Goal: Communication & Community: Ask a question

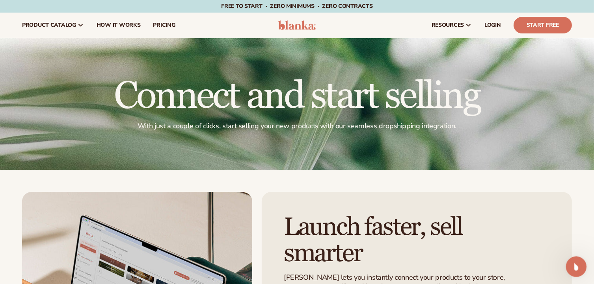
click at [572, 266] on icon "Open Intercom Messenger" at bounding box center [574, 266] width 13 height 13
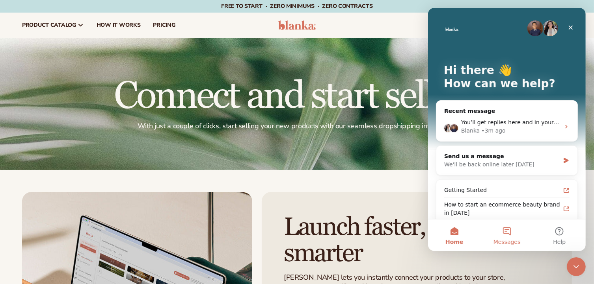
click at [510, 230] on button "Messages" at bounding box center [506, 236] width 52 height 32
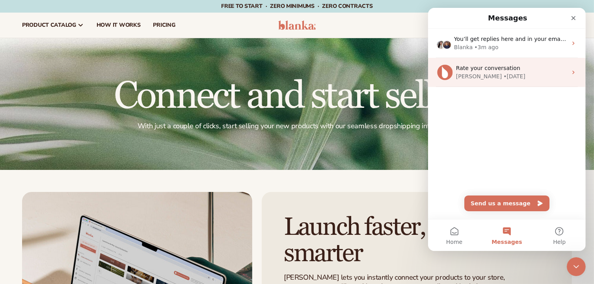
click at [468, 71] on span "Rate your conversation" at bounding box center [487, 68] width 64 height 6
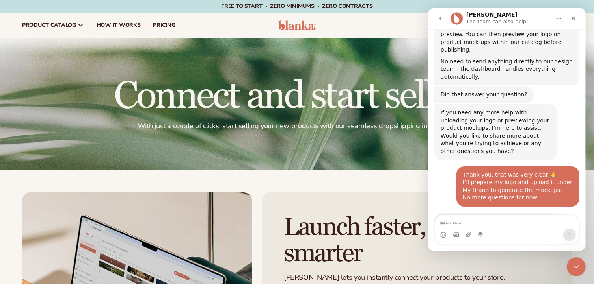
scroll to position [1198, 0]
click at [475, 221] on textarea "Message…" at bounding box center [506, 221] width 144 height 13
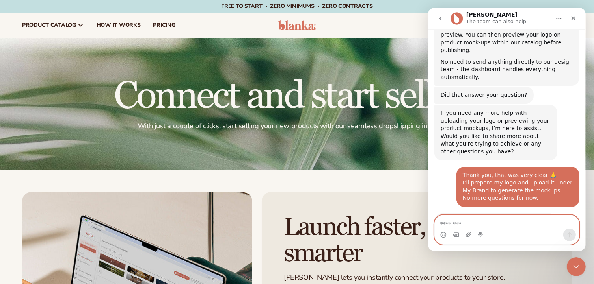
click at [519, 225] on textarea "Message…" at bounding box center [506, 221] width 144 height 13
paste textarea "**********"
type textarea "**********"
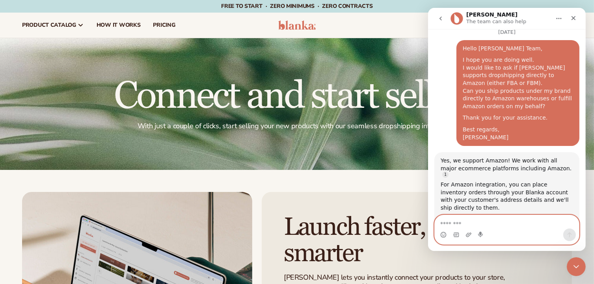
scroll to position [1534, 0]
click at [486, 217] on textarea "Message…" at bounding box center [506, 221] width 144 height 13
paste textarea "**********"
type textarea "**********"
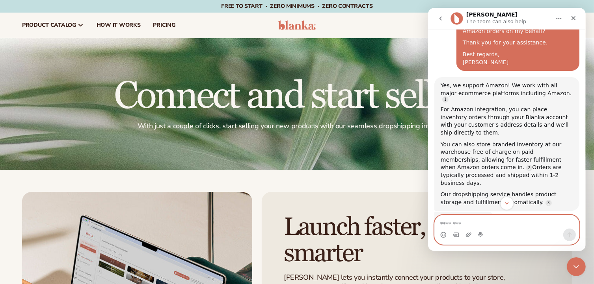
scroll to position [1608, 0]
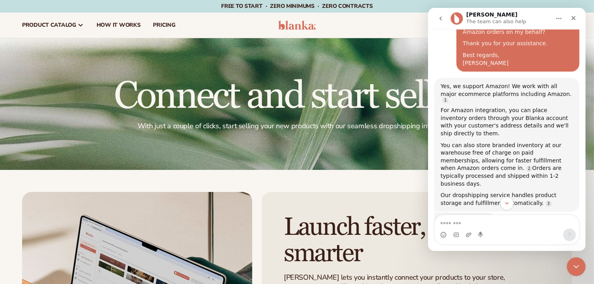
drag, startPoint x: 434, startPoint y: 78, endPoint x: 542, endPoint y: 120, distance: 116.2
click at [542, 231] on div "If you still need any help with dropshipping to Amazon or have more questions a…" at bounding box center [495, 259] width 123 height 56
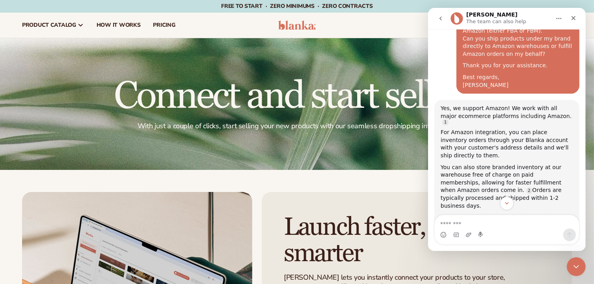
click at [560, 253] on div "If you still need any help with dropshipping to Amazon or have more questions a…" at bounding box center [506, 288] width 145 height 70
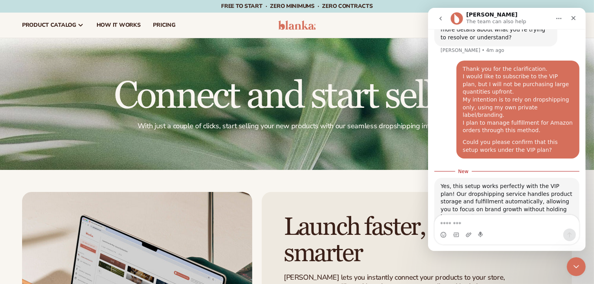
scroll to position [1612, 0]
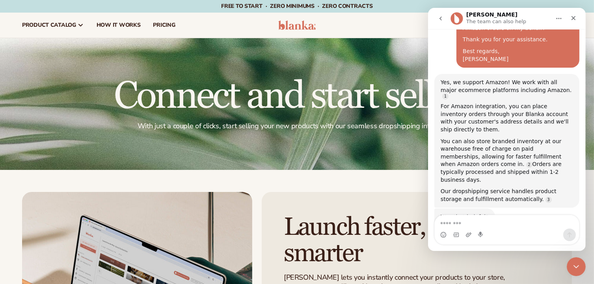
click at [501, 12] on div "Lee The team can also help" at bounding box center [496, 19] width 61 height 14
click at [534, 19] on div "Lee The team can also help" at bounding box center [500, 19] width 100 height 14
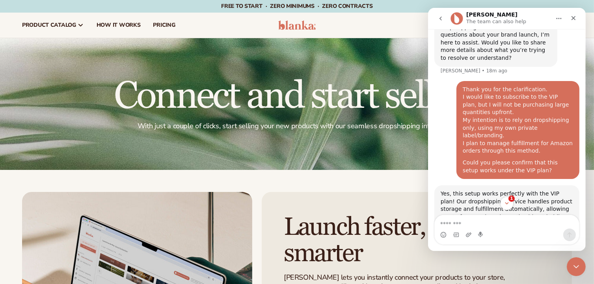
scroll to position [1897, 0]
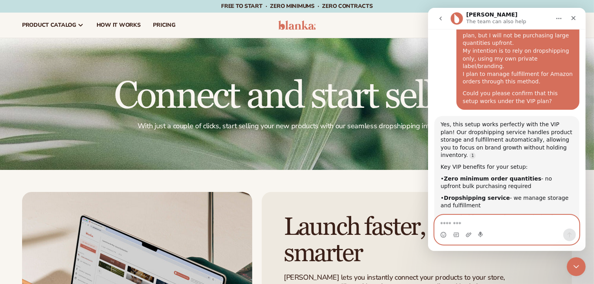
click at [479, 221] on textarea "Message…" at bounding box center [506, 221] width 144 height 13
paste textarea "**********"
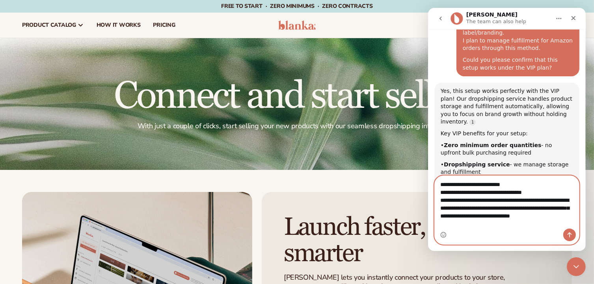
scroll to position [1937, 0]
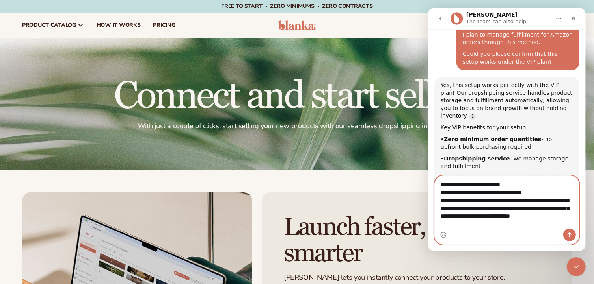
type textarea "**********"
click at [571, 235] on icon "Send a message…" at bounding box center [569, 235] width 6 height 6
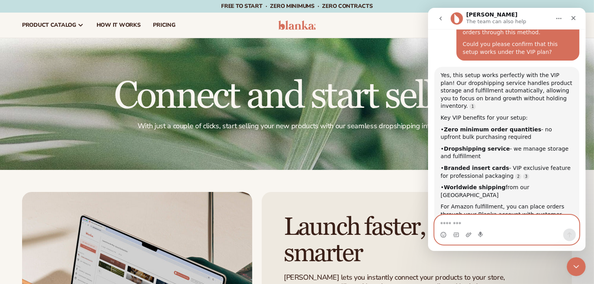
scroll to position [1972, 0]
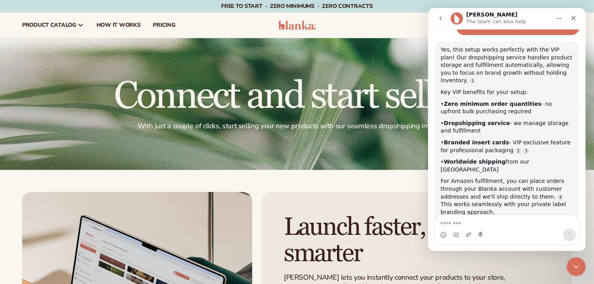
drag, startPoint x: 436, startPoint y: 67, endPoint x: 526, endPoint y: 110, distance: 100.3
click at [526, 240] on div "If you need any further assistance with your VIP plan setup or dropshipping arr…" at bounding box center [495, 268] width 123 height 56
copy div "If you need any further assistance with your VIP plan setup or dropshipping arr…"
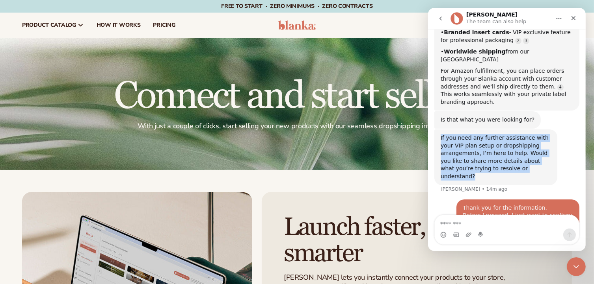
scroll to position [2085, 0]
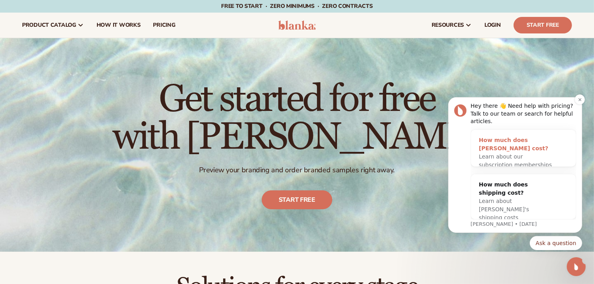
click at [508, 153] on span "Learn about our subscription memberships" at bounding box center [514, 160] width 73 height 15
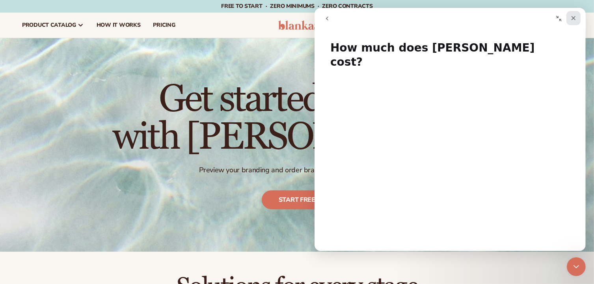
click at [570, 18] on icon "Close" at bounding box center [573, 18] width 6 height 6
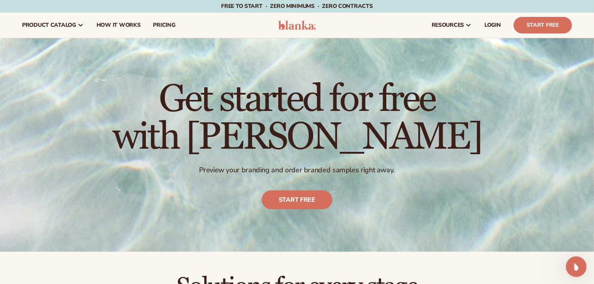
click at [569, 263] on div "Open Intercom Messenger" at bounding box center [575, 266] width 26 height 26
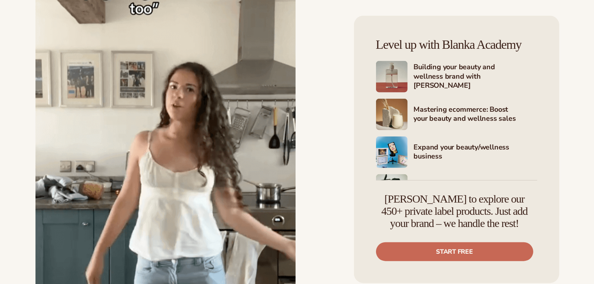
scroll to position [24581, 0]
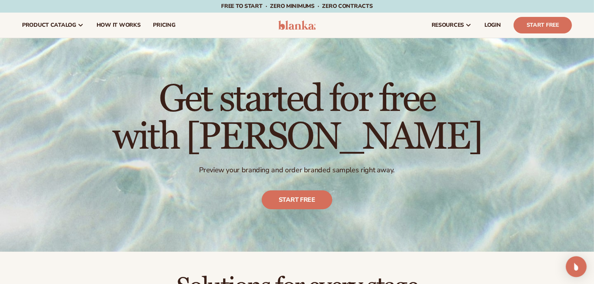
click at [581, 262] on div "Open Intercom Messenger" at bounding box center [576, 267] width 21 height 21
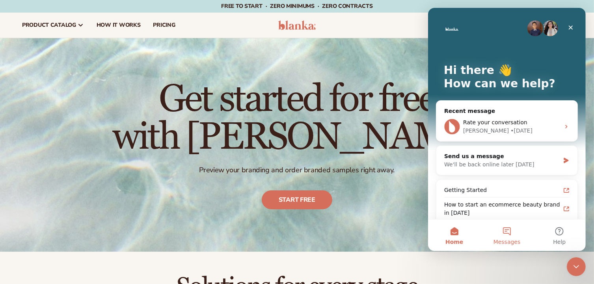
click at [498, 232] on button "Messages" at bounding box center [506, 236] width 52 height 32
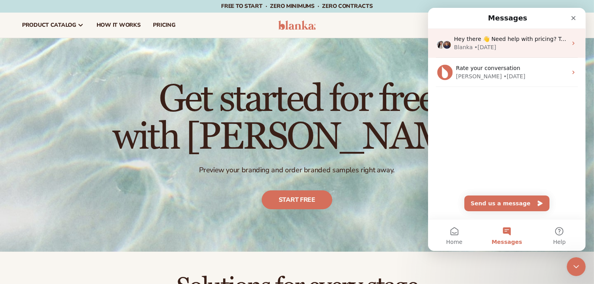
click at [465, 48] on div "Blanka" at bounding box center [462, 47] width 19 height 8
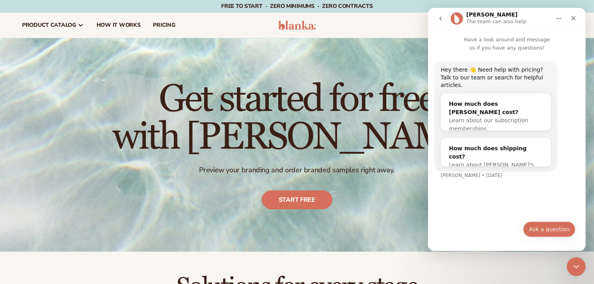
click at [560, 230] on button "Ask a question" at bounding box center [548, 230] width 52 height 16
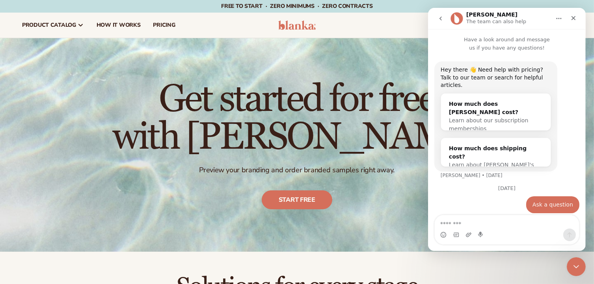
click at [464, 221] on textarea "Message…" at bounding box center [506, 221] width 144 height 13
click at [458, 224] on textarea "Message…" at bounding box center [506, 221] width 144 height 13
paste textarea "**********"
type textarea "**********"
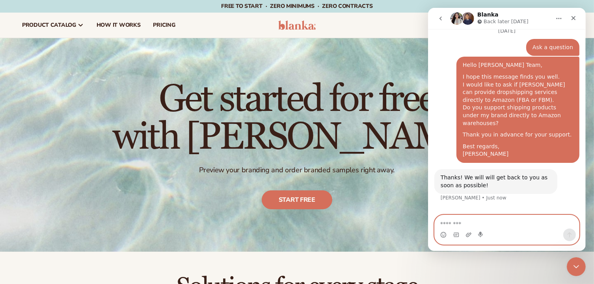
scroll to position [151, 0]
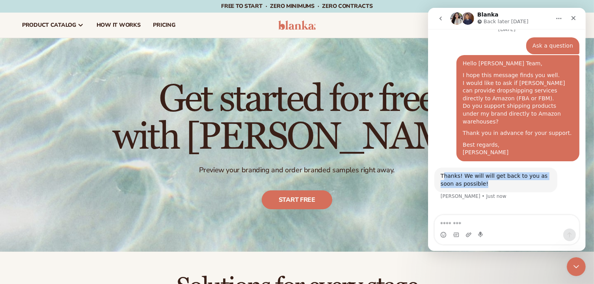
drag, startPoint x: 444, startPoint y: 161, endPoint x: 529, endPoint y: 184, distance: 87.8
click at [529, 184] on div "Thanks! We will will get back to you as soon as possible! Lee • Just now" at bounding box center [506, 189] width 145 height 42
click at [514, 181] on div "Thanks! We will will get back to you as soon as possible! Lee • Just now" at bounding box center [506, 189] width 145 height 42
click at [449, 173] on div "Thanks! We will will get back to you as soon as possible!" at bounding box center [495, 180] width 110 height 15
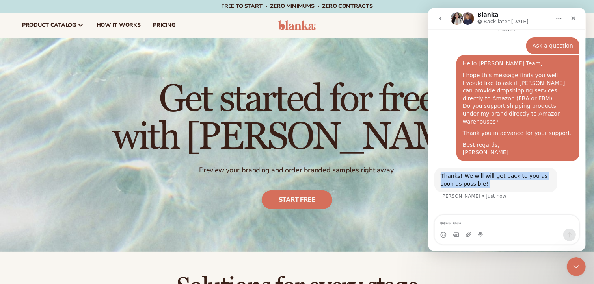
click at [449, 173] on div "Thanks! We will will get back to you as soon as possible!" at bounding box center [495, 180] width 110 height 15
copy div "Thanks! We will will get back to you as soon as possible!"
click at [491, 217] on div "Waiting for a teammate" at bounding box center [506, 220] width 142 height 6
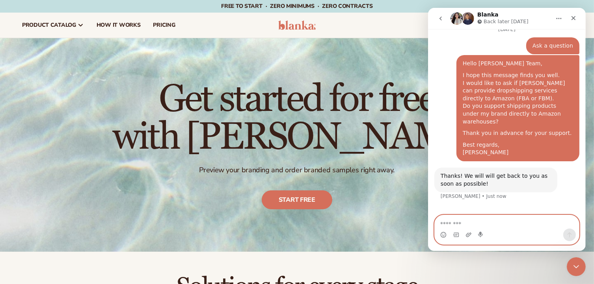
click at [494, 219] on textarea "Message…" at bounding box center [506, 221] width 144 height 13
click at [468, 219] on textarea "Message…" at bounding box center [506, 221] width 144 height 13
click at [467, 216] on textarea "Message…" at bounding box center [506, 221] width 144 height 13
paste textarea "**********"
type textarea "**********"
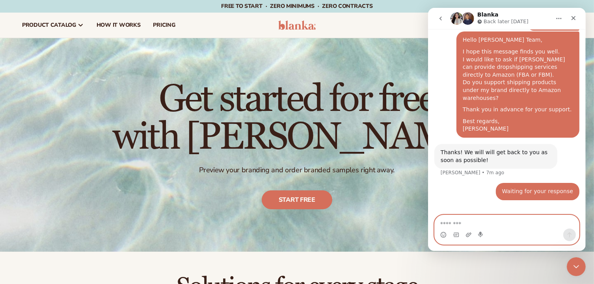
scroll to position [233, 0]
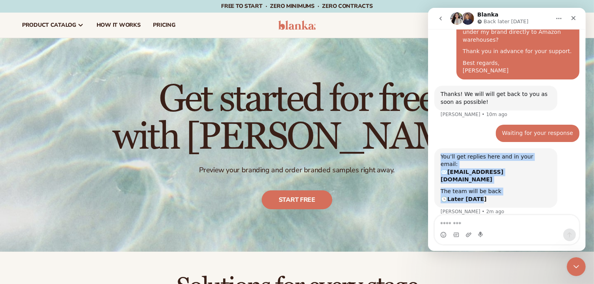
drag, startPoint x: 439, startPoint y: 136, endPoint x: 500, endPoint y: 177, distance: 73.9
click at [500, 177] on div "You’ll get replies here and in your email: ✉️ purezenb@gmail.com The team will …" at bounding box center [495, 179] width 123 height 60
copy div "You’ll get replies here and in your email: ✉️ purezenb@gmail.com The team will …"
